Goal: Information Seeking & Learning: Find specific fact

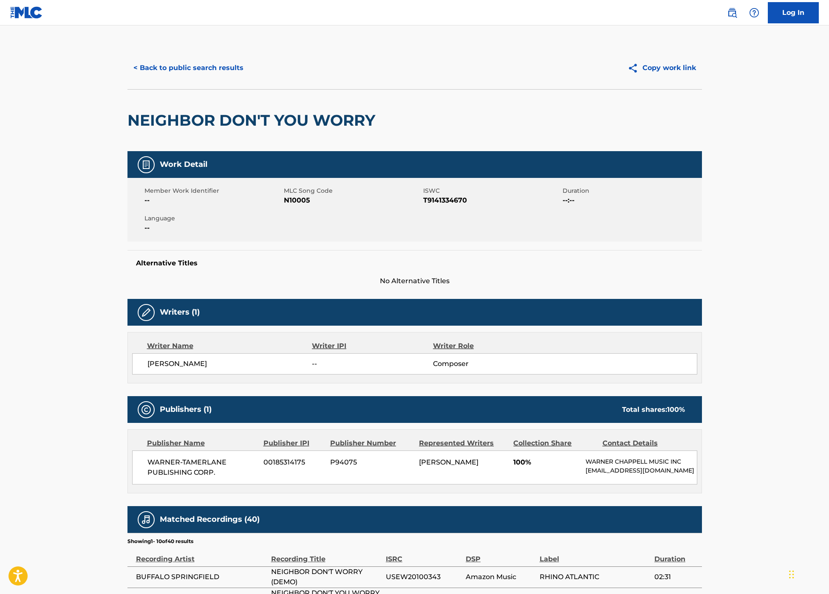
click at [180, 66] on button "< Back to public search results" at bounding box center [188, 67] width 122 height 21
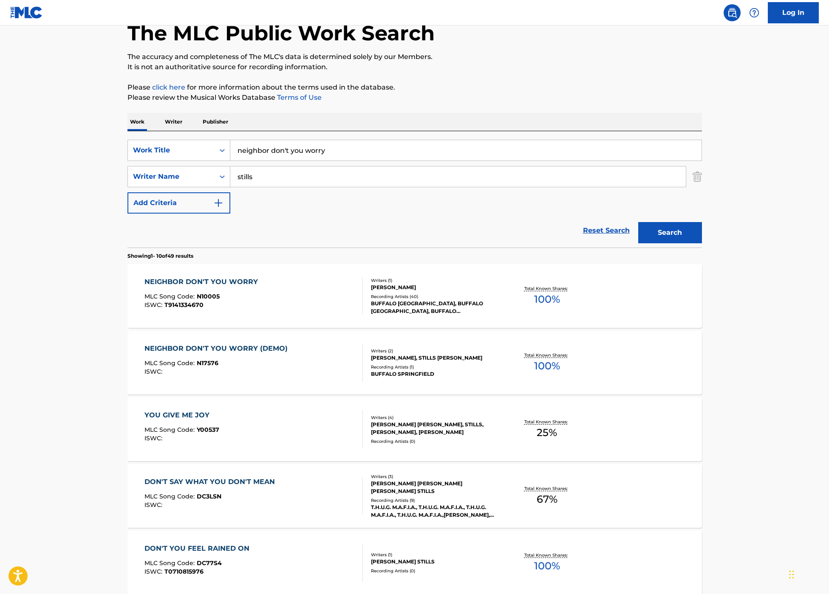
scroll to position [49, 0]
click at [304, 152] on input "neighbor don't you worry" at bounding box center [465, 151] width 471 height 20
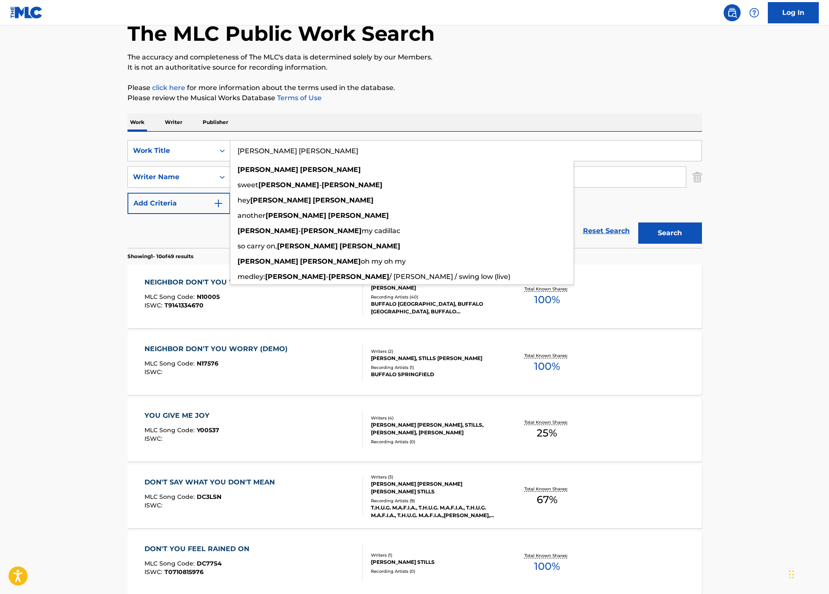
type input "[PERSON_NAME] [PERSON_NAME]"
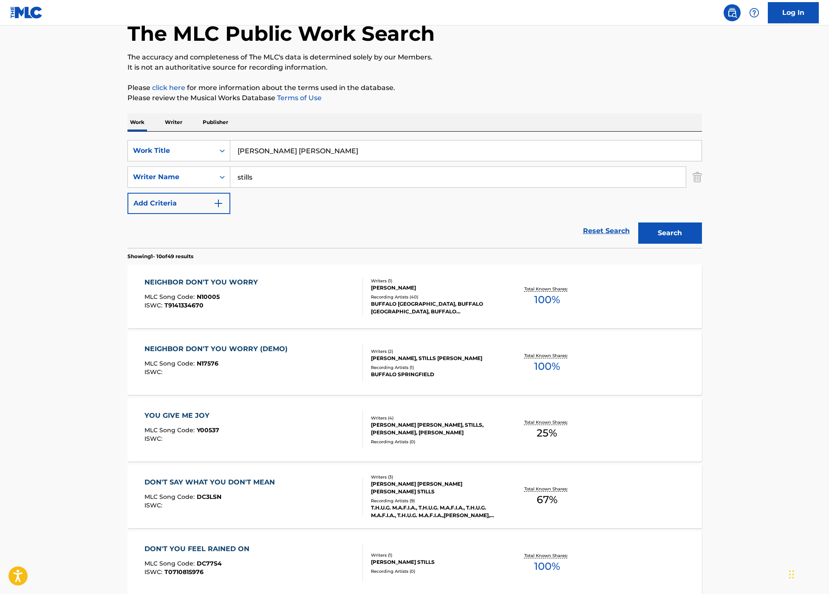
drag, startPoint x: 499, startPoint y: 84, endPoint x: 486, endPoint y: 103, distance: 23.2
click at [496, 87] on p "Please click here for more information about the terms used in the database." at bounding box center [414, 88] width 574 height 10
click at [249, 177] on input "stills" at bounding box center [457, 177] width 455 height 20
type input "[PERSON_NAME]"
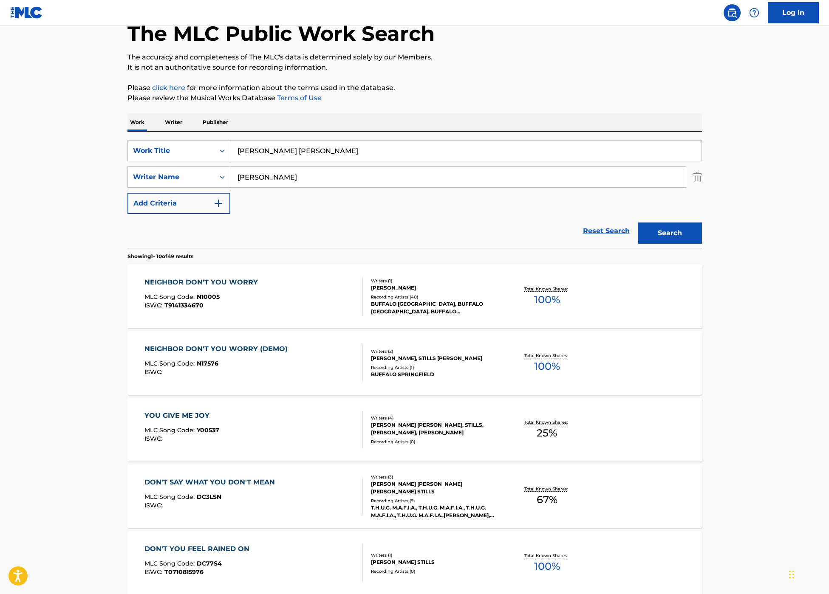
click at [669, 233] on button "Search" at bounding box center [670, 233] width 64 height 21
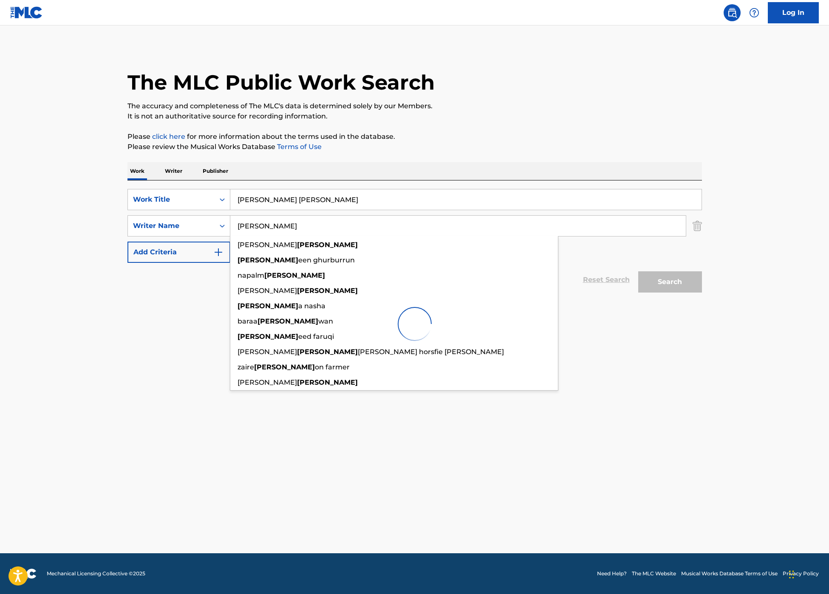
scroll to position [0, 0]
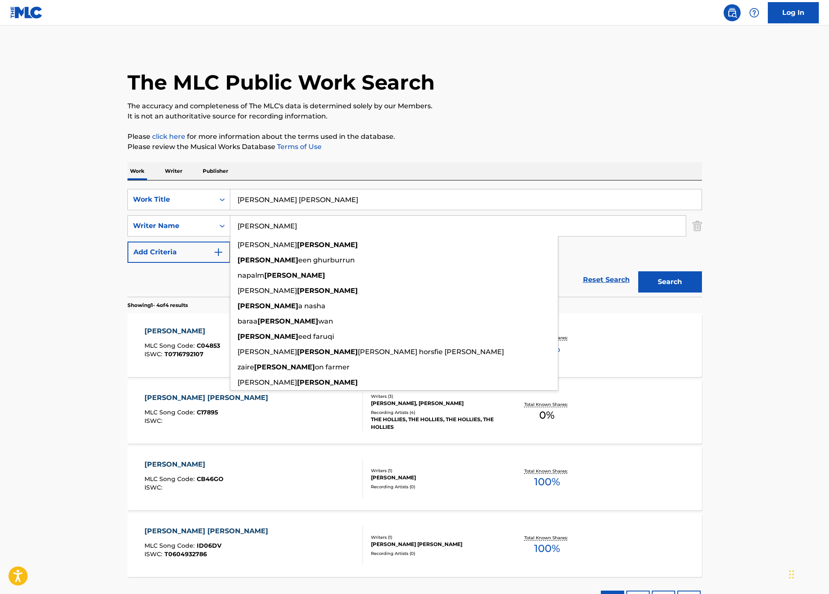
click at [465, 169] on div "Work Writer Publisher" at bounding box center [414, 171] width 574 height 18
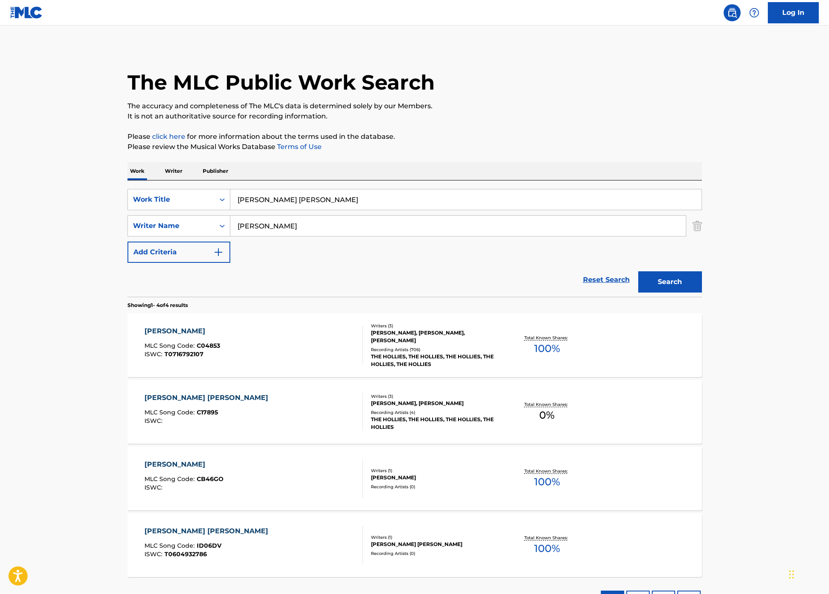
click at [223, 331] on div "[PERSON_NAME] MLC Song Code : C04853 ISWC : T0716792107" at bounding box center [253, 345] width 218 height 38
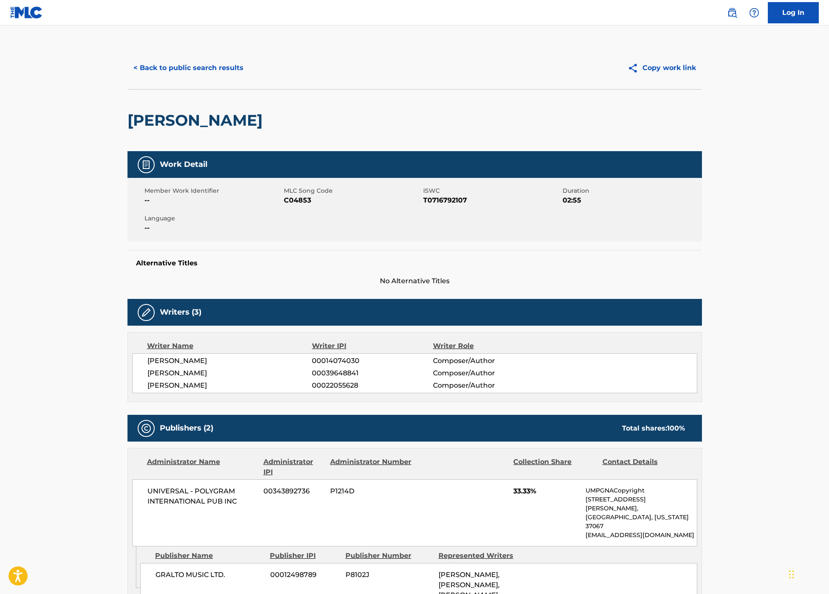
click at [184, 69] on button "< Back to public search results" at bounding box center [188, 67] width 122 height 21
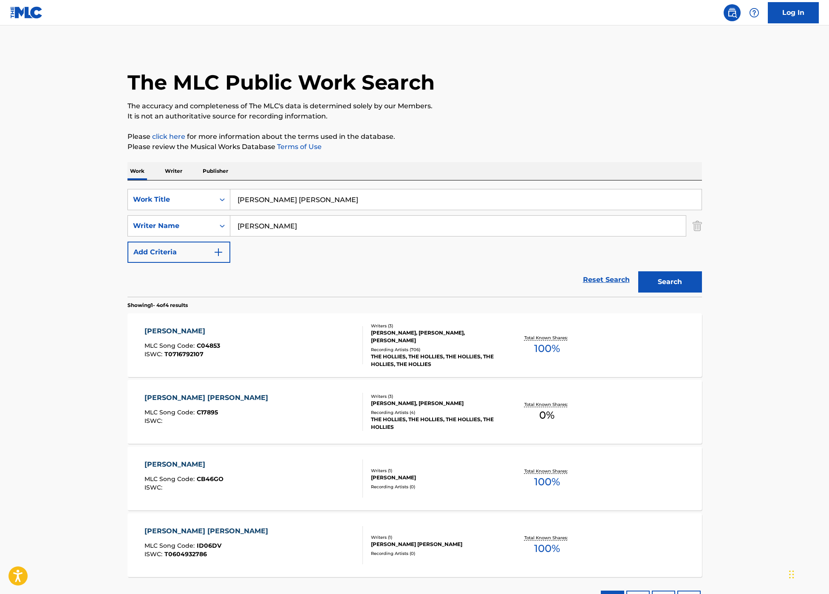
click at [277, 223] on input "[PERSON_NAME]" at bounding box center [457, 226] width 455 height 20
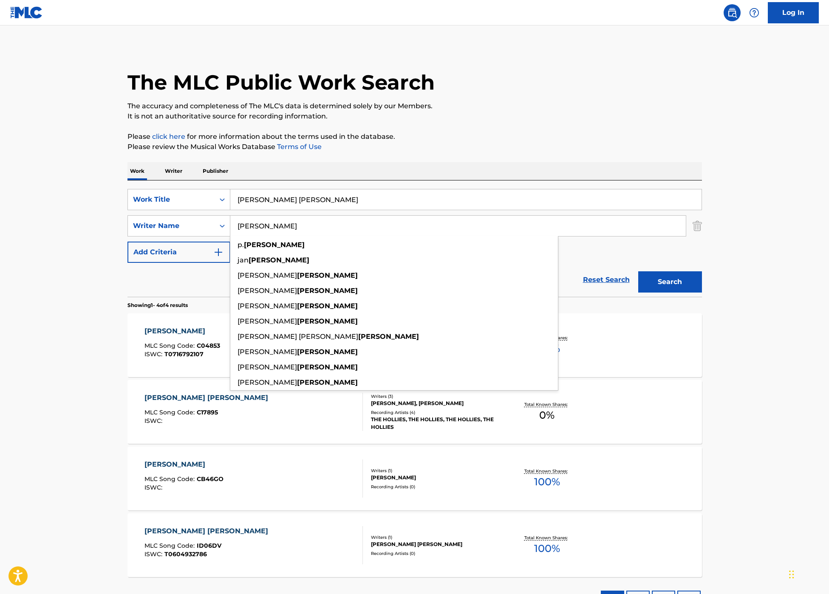
type input "[PERSON_NAME]"
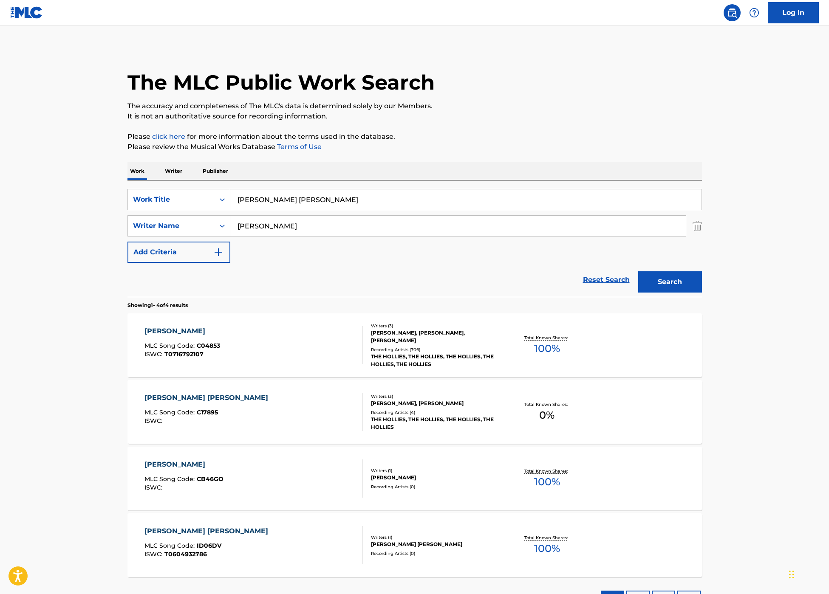
drag, startPoint x: 277, startPoint y: 223, endPoint x: 280, endPoint y: 201, distance: 21.9
click at [280, 201] on input "[PERSON_NAME] [PERSON_NAME]" at bounding box center [465, 199] width 471 height 20
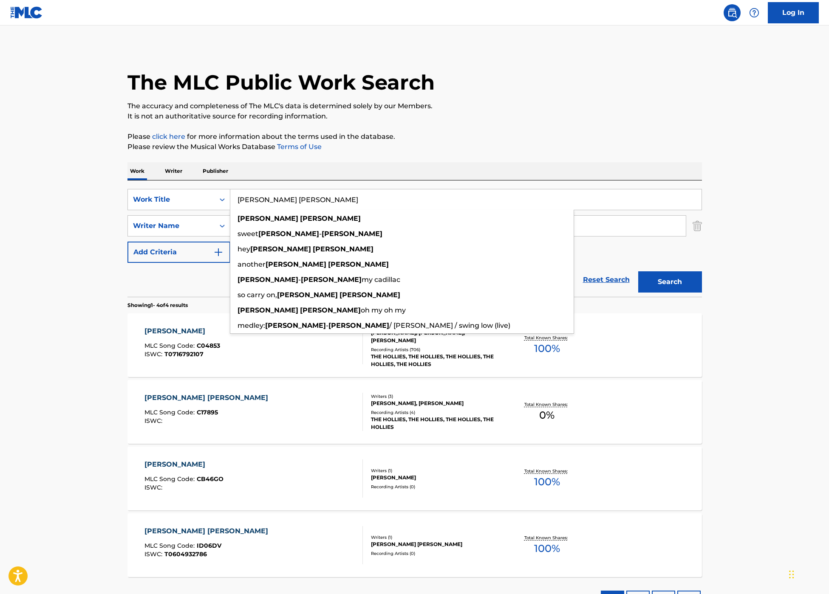
click at [280, 201] on input "[PERSON_NAME] [PERSON_NAME]" at bounding box center [465, 199] width 471 height 20
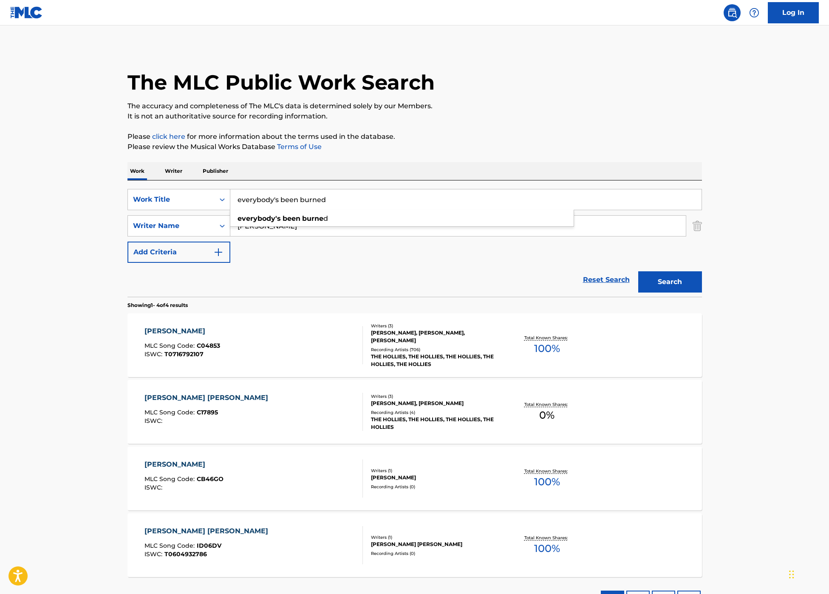
type input "everybody's been burned"
click at [669, 282] on button "Search" at bounding box center [670, 281] width 64 height 21
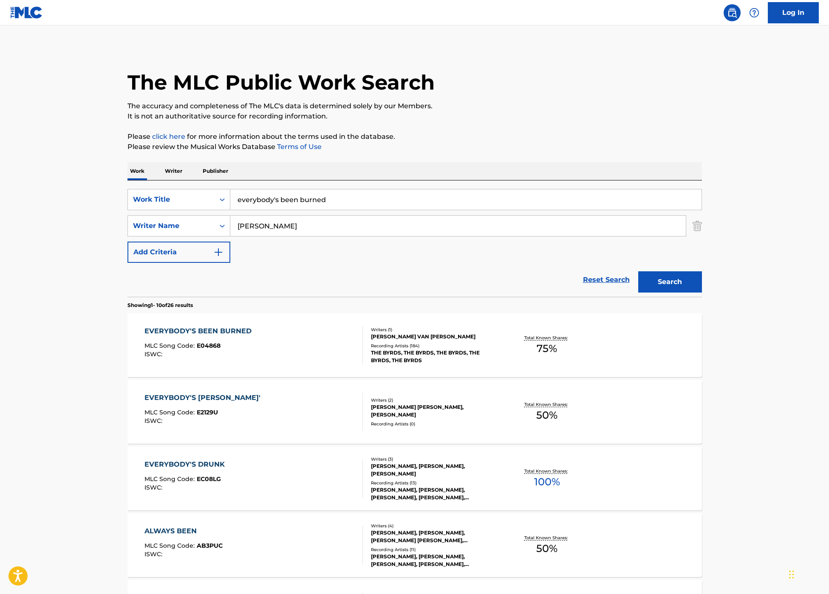
click at [264, 338] on div "EVERYBODY'S BEEN BURNED MLC Song Code : E04868 ISWC :" at bounding box center [253, 345] width 218 height 38
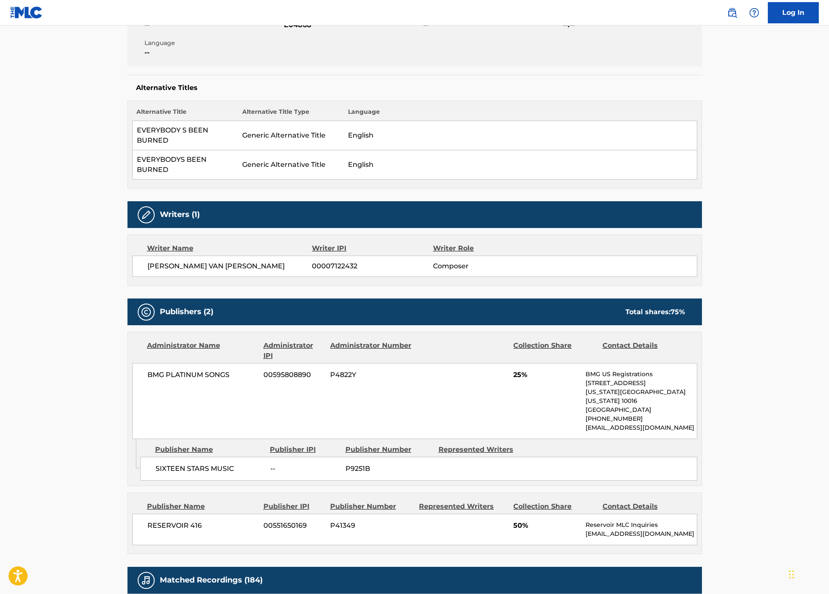
scroll to position [176, 0]
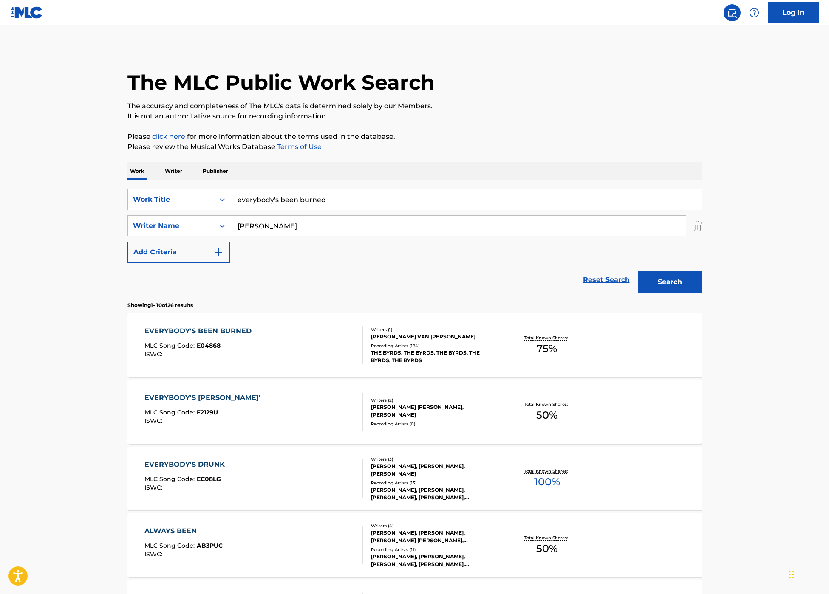
click at [270, 349] on div "EVERYBODY'S BEEN BURNED MLC Song Code : E04868 ISWC :" at bounding box center [253, 345] width 218 height 38
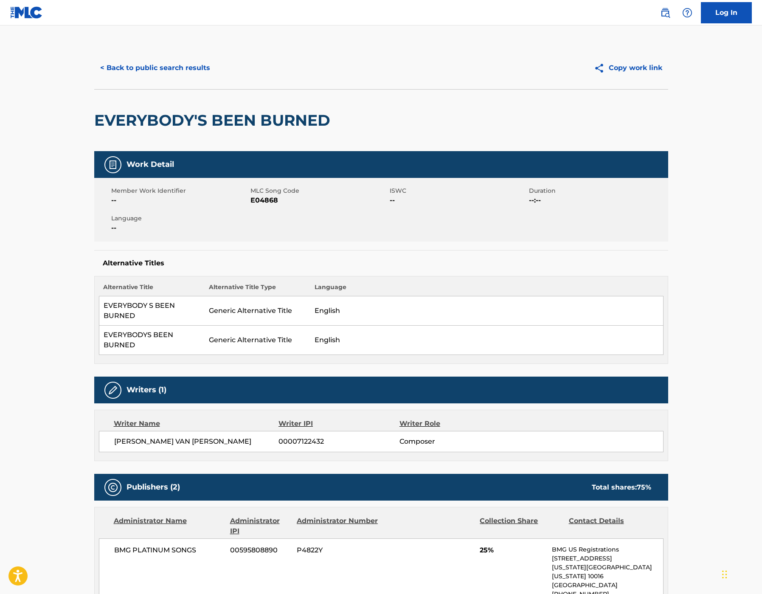
click at [119, 67] on button "< Back to public search results" at bounding box center [155, 67] width 122 height 21
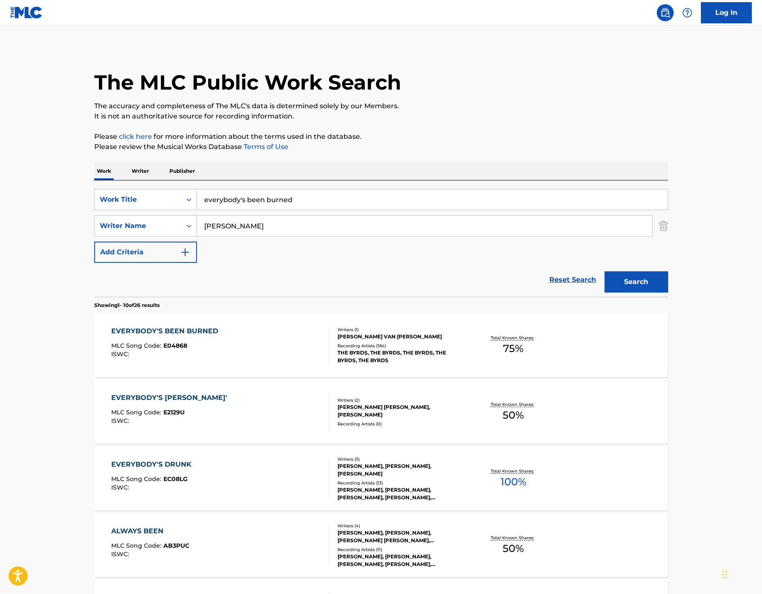
click at [284, 201] on input "everybody's been burned" at bounding box center [432, 199] width 471 height 20
click at [283, 201] on input "everybody's been burned" at bounding box center [432, 199] width 471 height 20
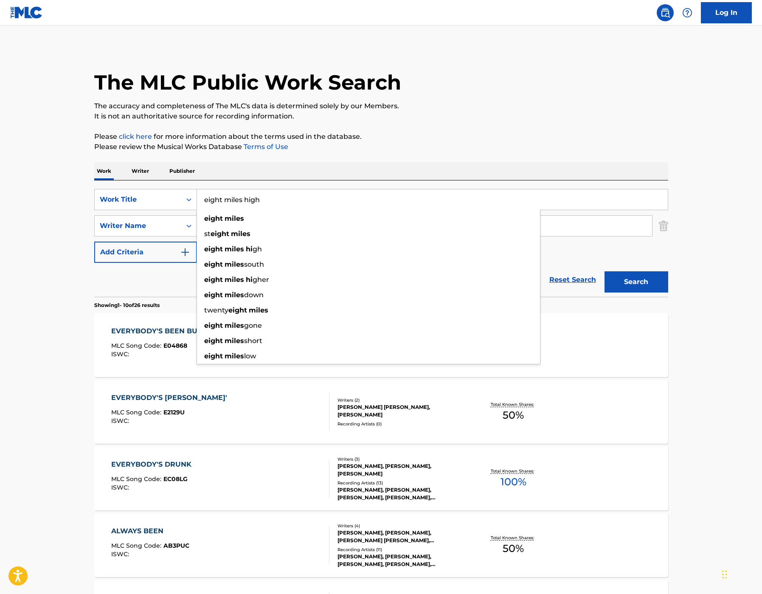
type input "eight miles high"
click at [636, 282] on button "Search" at bounding box center [637, 281] width 64 height 21
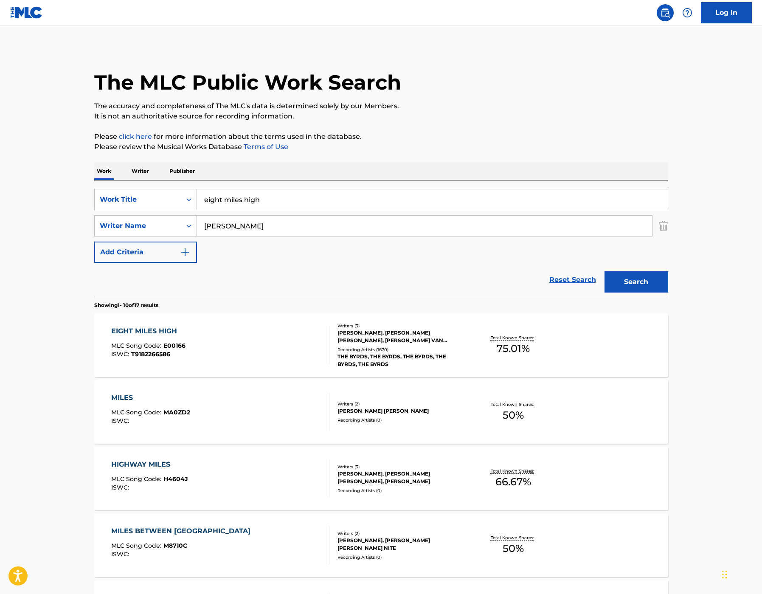
click at [254, 358] on div "EIGHT MILES HIGH MLC Song Code : E00166 ISWC : T9182266586" at bounding box center [220, 345] width 218 height 38
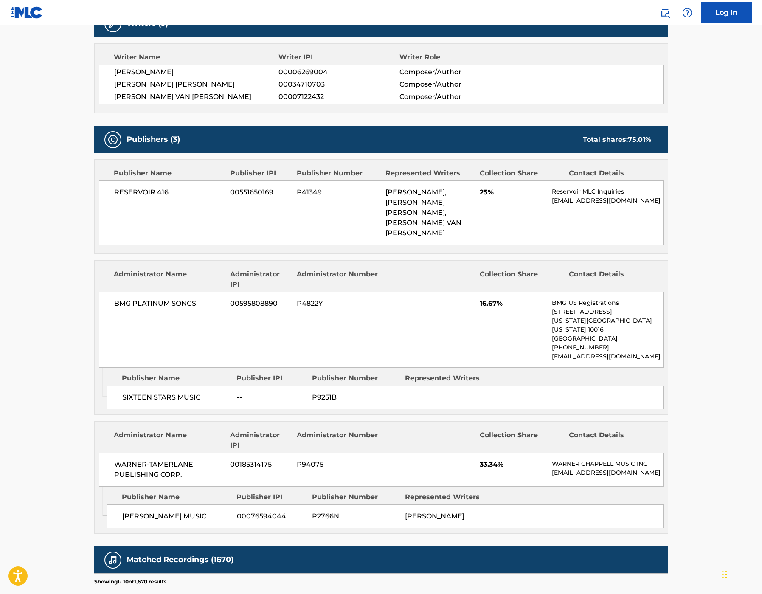
scroll to position [288, 0]
